Goal: Task Accomplishment & Management: Complete application form

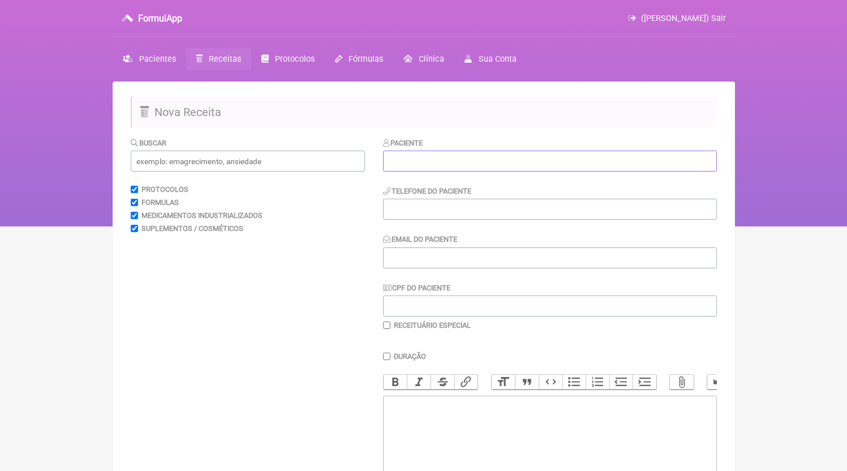
click at [461, 162] on input "text" at bounding box center [550, 160] width 334 height 21
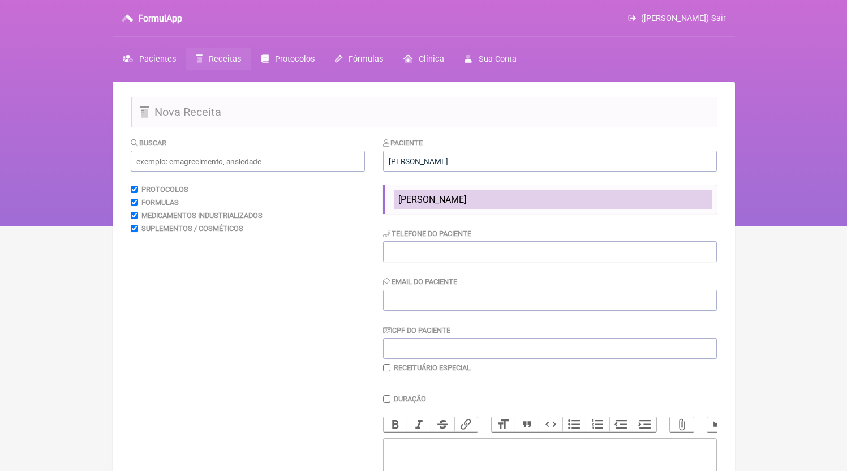
click at [466, 202] on span "Elton Gonçalves Dias" at bounding box center [432, 199] width 68 height 11
type input "Elton Gonçalves Dias"
type input "21998014671"
type input "[EMAIL_ADDRESS][DOMAIN_NAME]"
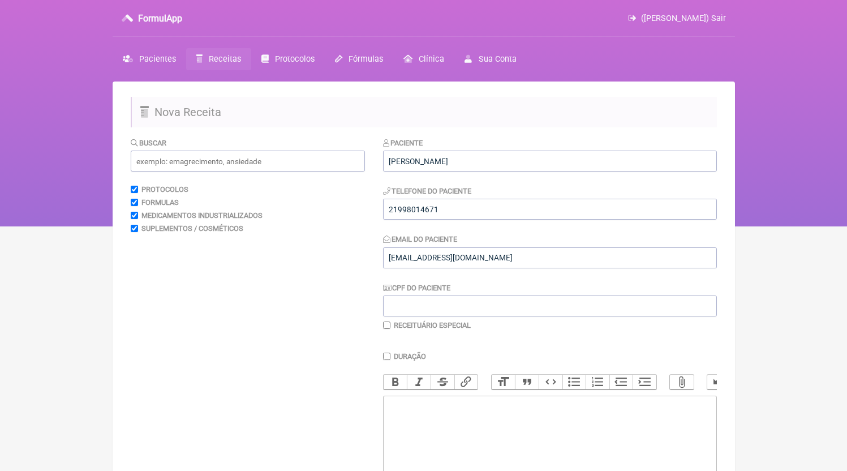
click at [464, 223] on div "Paciente Elton Gonçalves Dias Telefone do Paciente 21998014671 Email do Pacient…" at bounding box center [550, 233] width 334 height 193
click at [465, 220] on input "21998014671" at bounding box center [550, 209] width 334 height 21
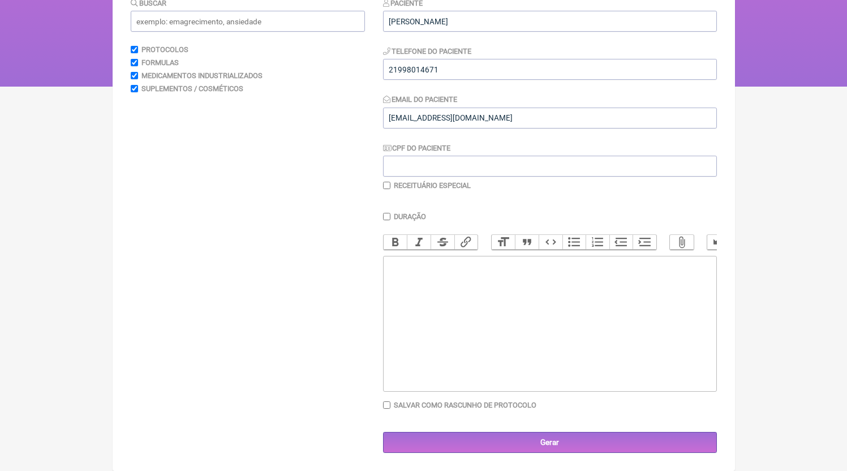
click at [508, 340] on trix-editor at bounding box center [550, 324] width 334 height 136
paste trix-editor "<div>21998014671</div>"
paste trix-editor "<div>21998014671<br><br>1)MANIPULADO<br>Epigalatocatequina 300mg<br>Ioimbina 10…"
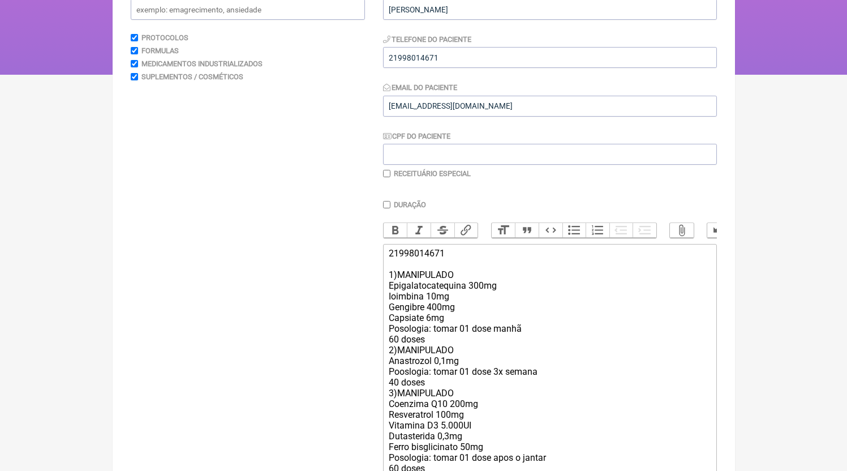
click at [437, 351] on div "21998014671 1)MANIPULADO Epigalatocatequina 300mg Ioimbina 10mg Gengibre 400mg …" at bounding box center [549, 387] width 321 height 279
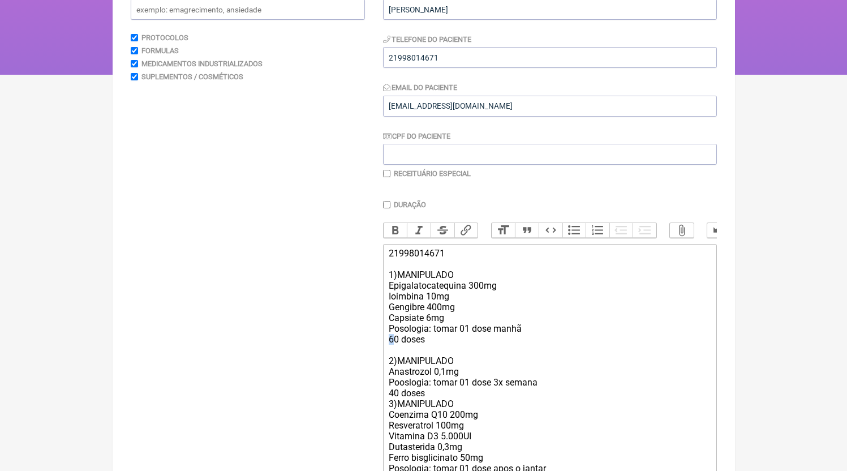
drag, startPoint x: 395, startPoint y: 352, endPoint x: 388, endPoint y: 351, distance: 6.8
click at [388, 351] on trix-editor "21998014671 1)MANIPULADO Epigalatocatequina 300mg Ioimbina 10mg Gengibre 400mg …" at bounding box center [550, 393] width 334 height 299
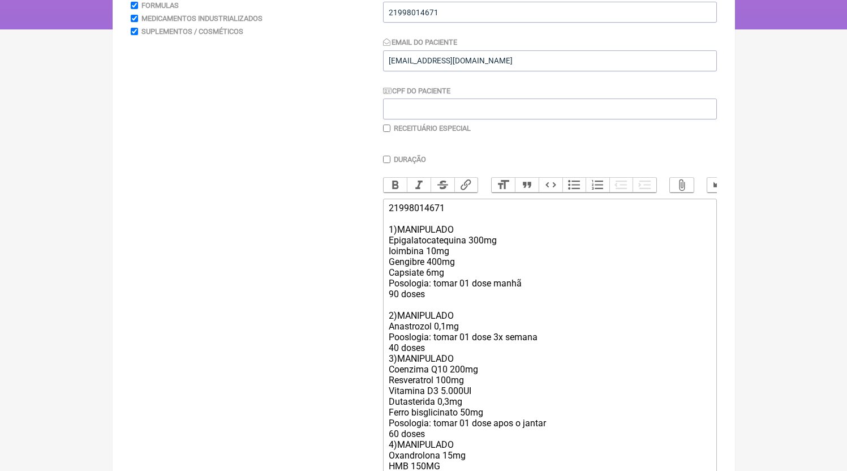
click at [439, 359] on div "21998014671 1)MANIPULADO Epigalatocatequina 300mg Ioimbina 10mg Gengibre 400mg …" at bounding box center [549, 348] width 321 height 290
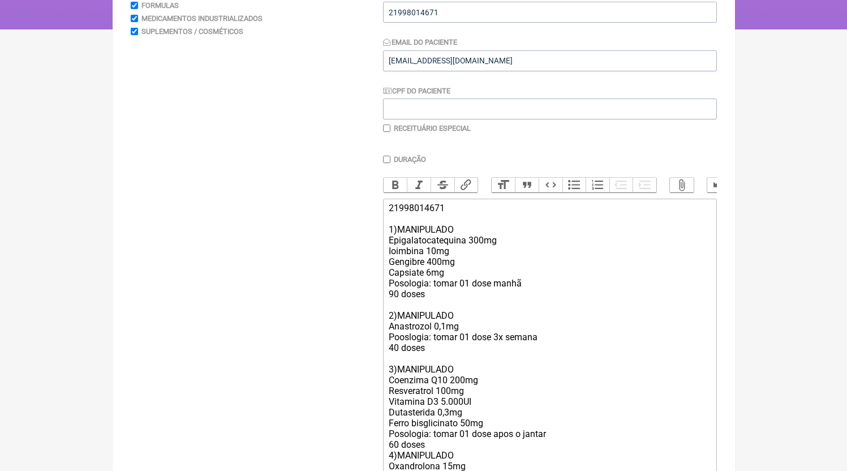
click at [501, 351] on div "21998014671 1)MANIPULADO Epigalatocatequina 300mg Ioimbina 10mg Gengibre 400mg …" at bounding box center [549, 353] width 321 height 301
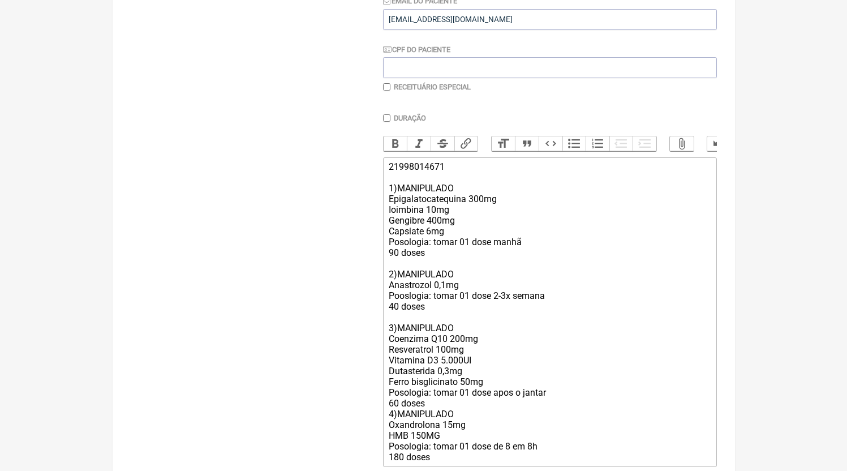
scroll to position [266, 0]
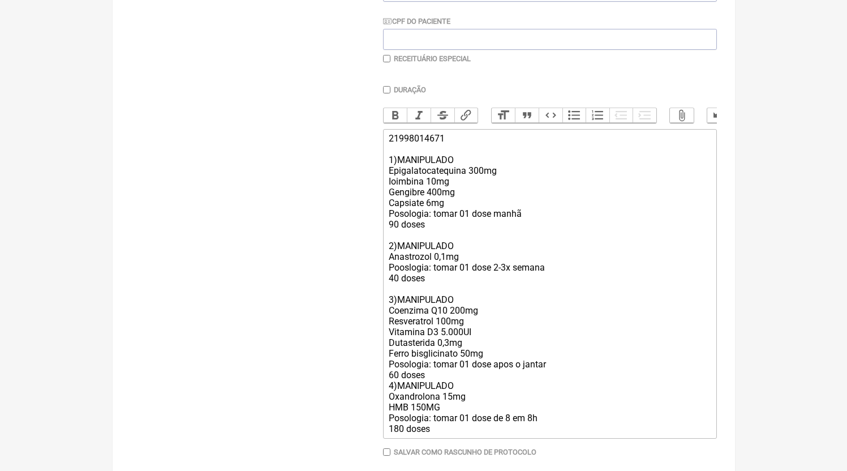
click at [438, 390] on div "21998014671 1)MANIPULADO Epigalatocatequina 300mg Ioimbina 10mg Gengibre 400mg …" at bounding box center [549, 283] width 321 height 301
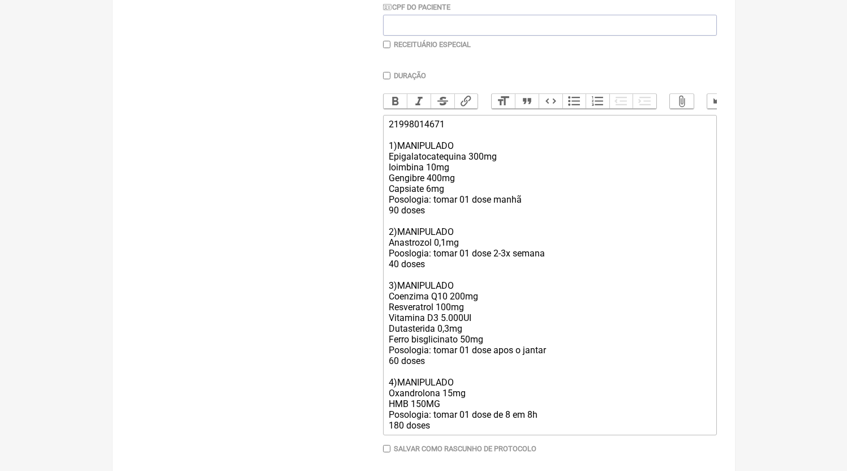
scroll to position [288, 0]
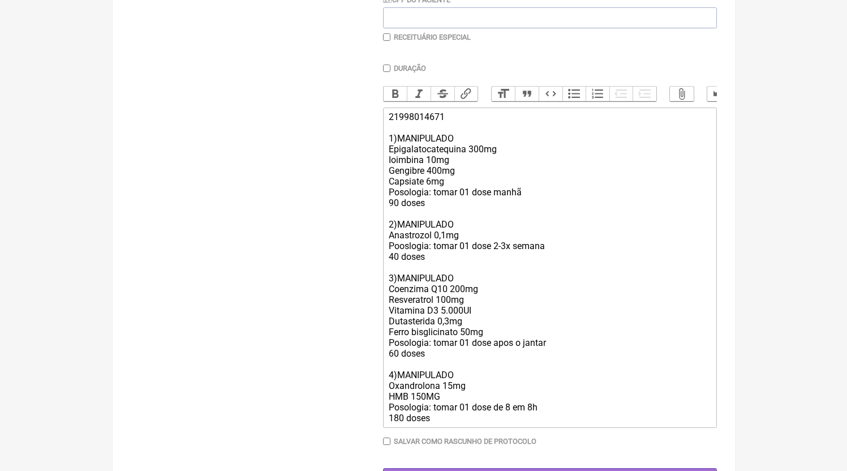
click at [450, 399] on div "21998014671 1)MANIPULADO Epigalatocatequina 300mg Ioimbina 10mg Gengibre 400mg …" at bounding box center [549, 267] width 321 height 312
type trix-editor "<div>21998014671<br><br>1)MANIPULADO<br>Epigalatocatequina 300mg<br>Ioimbina 10…"
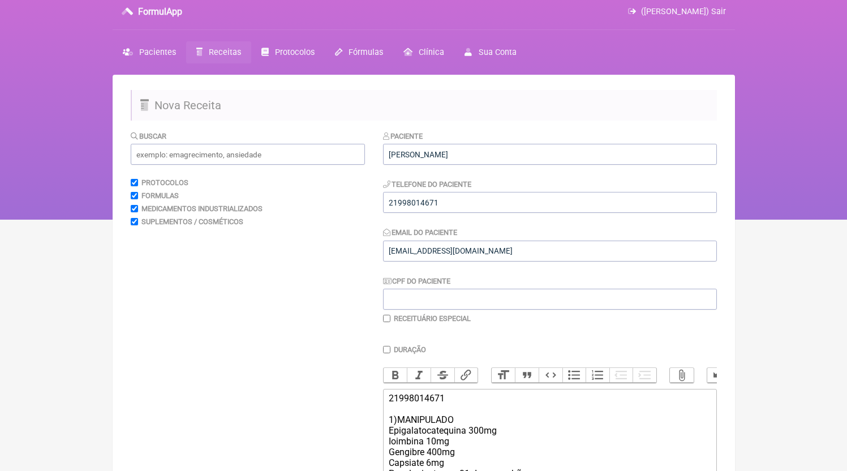
scroll to position [336, 0]
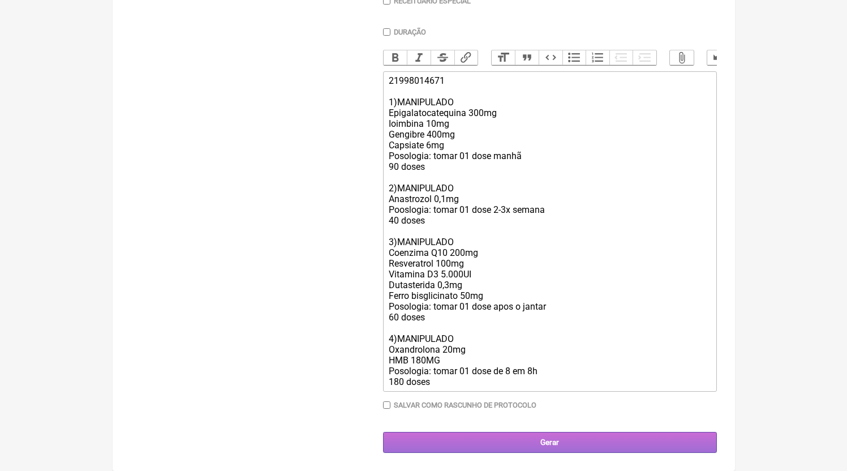
click at [499, 441] on input "Gerar" at bounding box center [550, 442] width 334 height 21
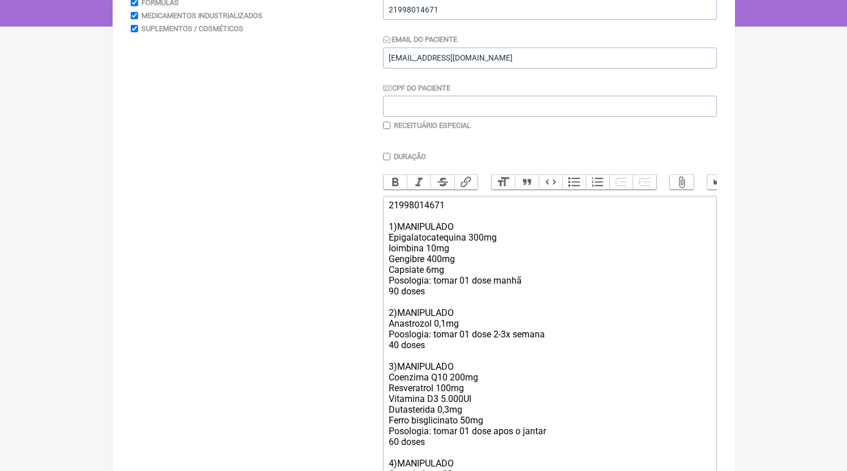
scroll to position [141, 0]
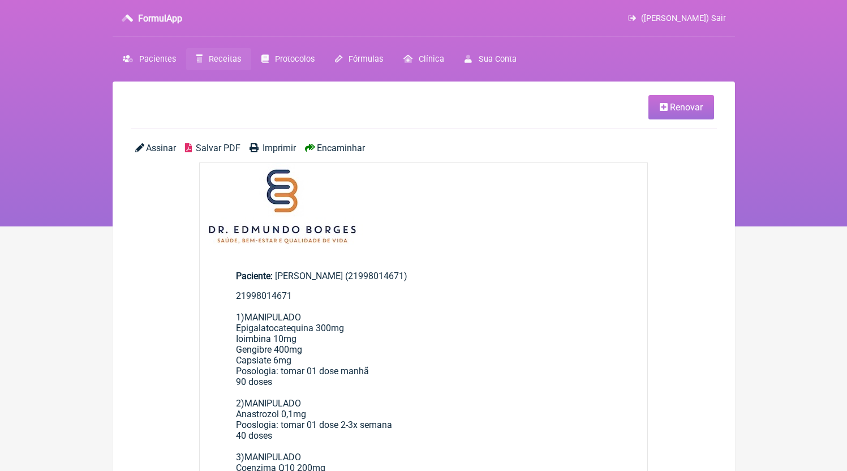
click at [204, 147] on span "Salvar PDF" at bounding box center [218, 148] width 45 height 11
